Goal: Task Accomplishment & Management: Complete application form

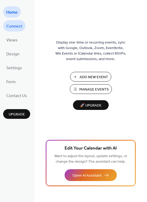
click at [15, 30] on span "Connect" at bounding box center [14, 26] width 16 height 8
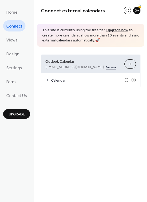
click at [106, 67] on link "Remove" at bounding box center [111, 67] width 10 height 6
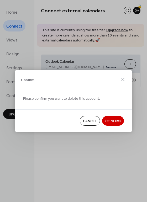
click at [116, 120] on span "Confirm" at bounding box center [113, 122] width 16 height 6
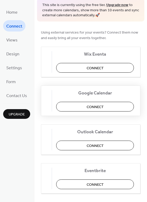
scroll to position [26, 0]
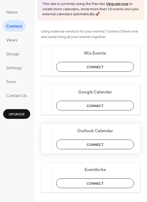
click at [101, 144] on span "Connect" at bounding box center [95, 145] width 17 height 6
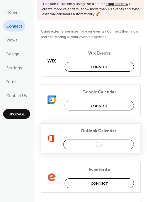
click at [131, 126] on div "Outlook Calendar Connect" at bounding box center [91, 139] width 100 height 30
click at [116, 144] on div "Outlook Calendar Connect" at bounding box center [91, 139] width 100 height 30
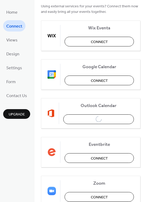
scroll to position [53, 0]
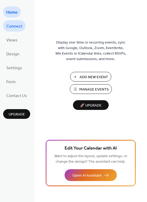
click at [13, 28] on span "Connect" at bounding box center [14, 26] width 16 height 8
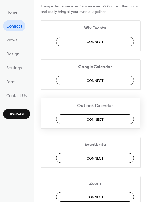
scroll to position [53, 0]
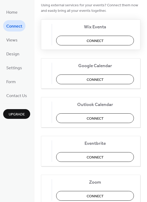
click at [103, 42] on span "Connect" at bounding box center [95, 41] width 17 height 6
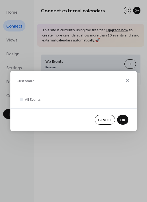
scroll to position [0, 0]
click at [122, 122] on span "OK" at bounding box center [122, 121] width 5 height 6
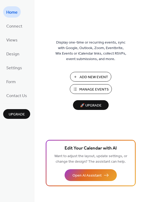
click at [95, 90] on span "Manage Events" at bounding box center [93, 90] width 29 height 6
click at [12, 27] on span "Connect" at bounding box center [14, 26] width 16 height 8
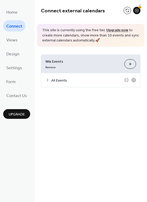
click at [110, 28] on link "Upgrade now" at bounding box center [117, 30] width 22 height 7
click at [133, 80] on icon at bounding box center [133, 80] width 5 height 5
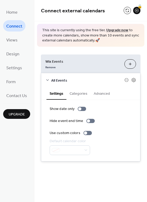
click at [69, 95] on button "Categories" at bounding box center [79, 93] width 24 height 12
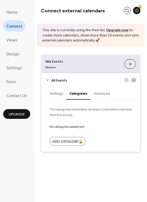
click at [57, 94] on button "Settings" at bounding box center [57, 93] width 20 height 12
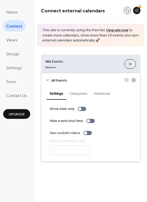
click at [62, 60] on span "Wix Events" at bounding box center [82, 62] width 75 height 6
click at [78, 45] on div "This site is currently using the free tier. Upgrade now to create more calendar…" at bounding box center [91, 35] width 108 height 23
click at [126, 44] on div "This site is currently using the free tier. Upgrade now to create more calendar…" at bounding box center [91, 35] width 108 height 23
click at [93, 65] on div "Remove" at bounding box center [82, 67] width 75 height 6
click at [19, 39] on link "Views" at bounding box center [12, 39] width 18 height 11
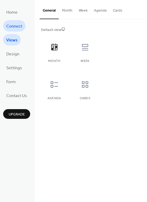
click at [16, 24] on span "Connect" at bounding box center [14, 26] width 16 height 8
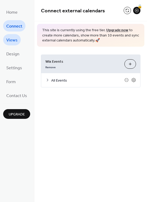
click at [12, 37] on span "Views" at bounding box center [11, 40] width 11 height 8
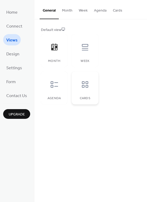
click at [91, 90] on div at bounding box center [85, 85] width 16 height 16
click at [52, 91] on div at bounding box center [55, 85] width 16 height 16
click at [56, 55] on div "Month" at bounding box center [54, 50] width 27 height 33
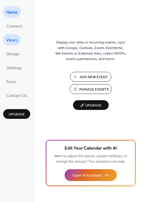
click at [14, 40] on span "Views" at bounding box center [11, 40] width 11 height 8
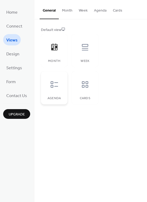
click at [59, 87] on div at bounding box center [55, 85] width 16 height 16
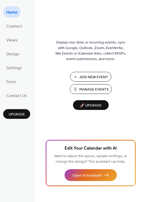
click at [15, 47] on ul "Home Connect Views Design Settings Form Contact Us" at bounding box center [16, 53] width 27 height 95
click at [14, 44] on span "Views" at bounding box center [11, 40] width 11 height 8
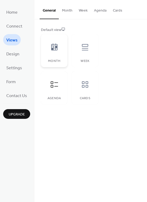
click at [57, 53] on div at bounding box center [55, 47] width 16 height 16
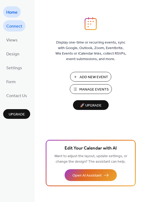
click at [16, 28] on span "Connect" at bounding box center [14, 26] width 16 height 8
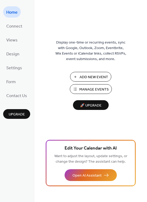
click at [92, 79] on span "Add New Event" at bounding box center [94, 78] width 29 height 6
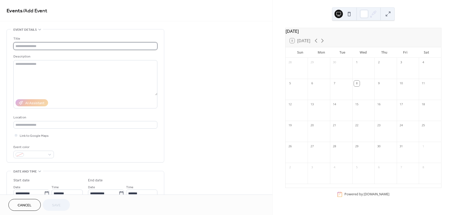
click at [55, 48] on input "text" at bounding box center [85, 46] width 144 height 8
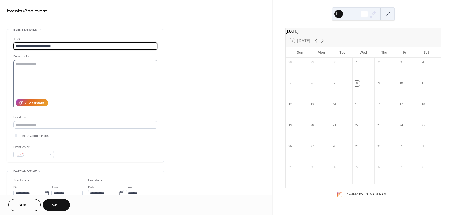
type input "**********"
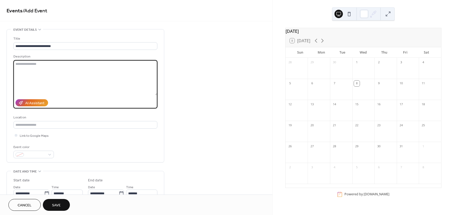
click at [95, 70] on textarea at bounding box center [85, 77] width 144 height 35
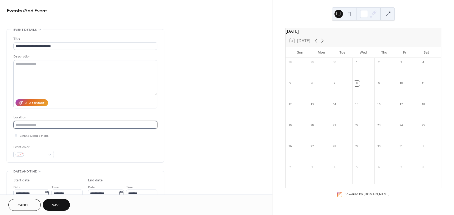
click at [75, 123] on input "text" at bounding box center [85, 125] width 144 height 8
paste input "**********"
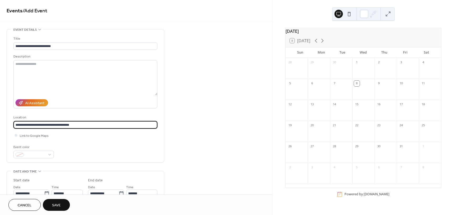
click at [44, 124] on input "**********" at bounding box center [85, 125] width 144 height 8
type input "**********"
click at [93, 148] on div "Event color" at bounding box center [85, 152] width 144 height 14
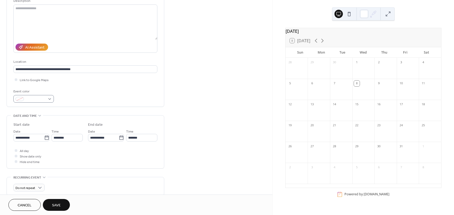
scroll to position [79, 0]
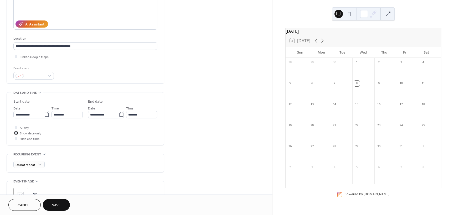
click at [17, 133] on div at bounding box center [16, 133] width 3 height 3
click at [17, 132] on div at bounding box center [15, 132] width 5 height 5
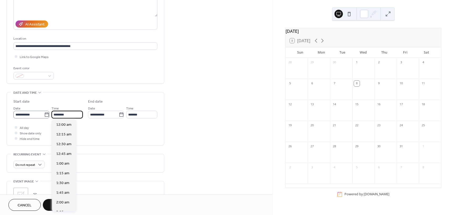
scroll to position [467, 0]
drag, startPoint x: 61, startPoint y: 114, endPoint x: 29, endPoint y: 115, distance: 32.1
click at [29, 115] on div "**********" at bounding box center [47, 111] width 69 height 13
click at [67, 186] on span "9:00 am" at bounding box center [62, 186] width 13 height 6
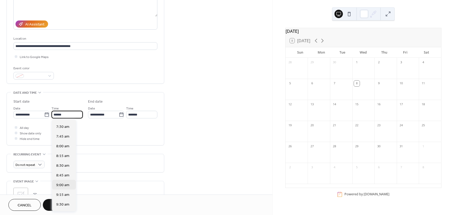
type input "*******"
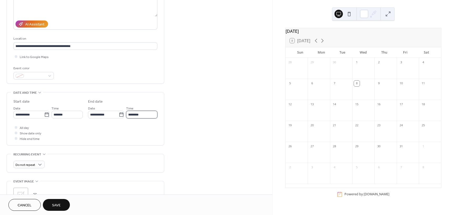
click at [145, 114] on input "********" at bounding box center [141, 115] width 31 height 8
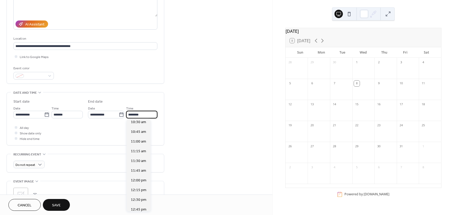
scroll to position [53, 0]
click at [142, 177] on span "12:00 pm" at bounding box center [139, 180] width 16 height 6
type input "********"
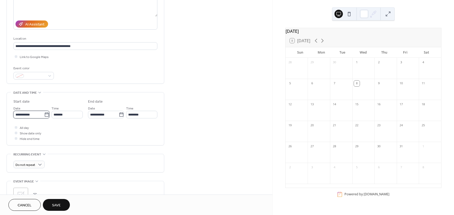
click at [32, 115] on input "**********" at bounding box center [28, 115] width 31 height 8
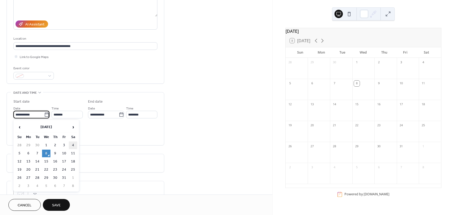
click at [74, 145] on td "4" at bounding box center [73, 146] width 8 height 8
type input "**********"
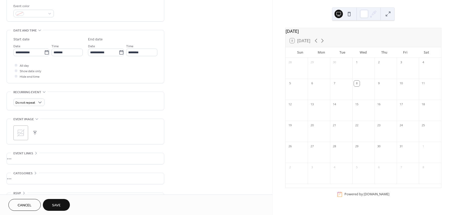
scroll to position [156, 0]
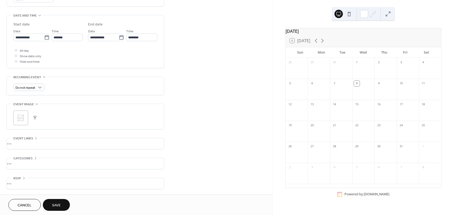
click at [24, 118] on icon at bounding box center [20, 117] width 7 height 7
click at [65, 206] on button "Save" at bounding box center [56, 205] width 27 height 12
